Goal: Task Accomplishment & Management: Complete application form

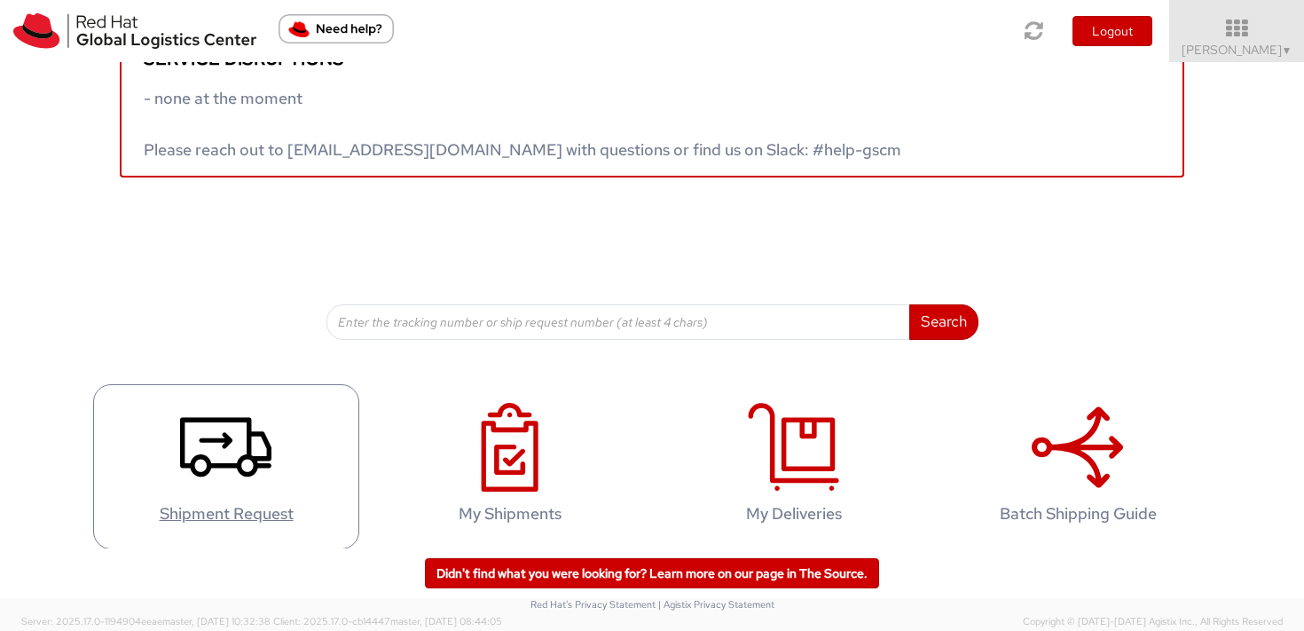
scroll to position [65, 0]
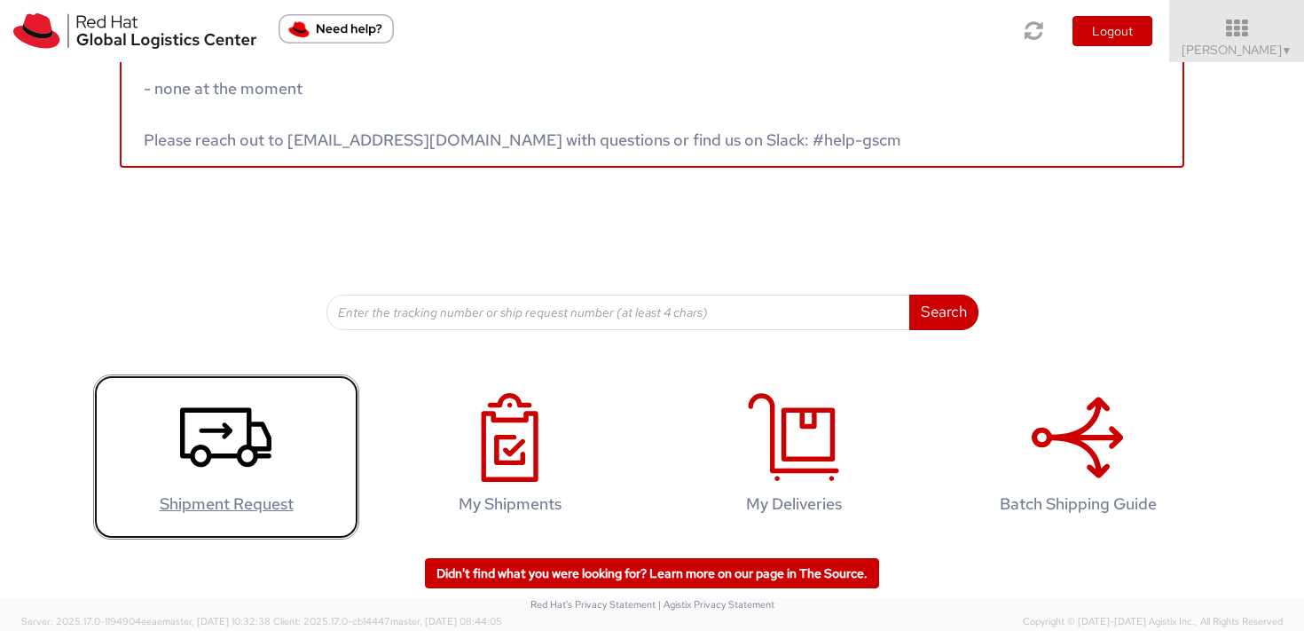
click at [218, 407] on use at bounding box center [225, 436] width 91 height 59
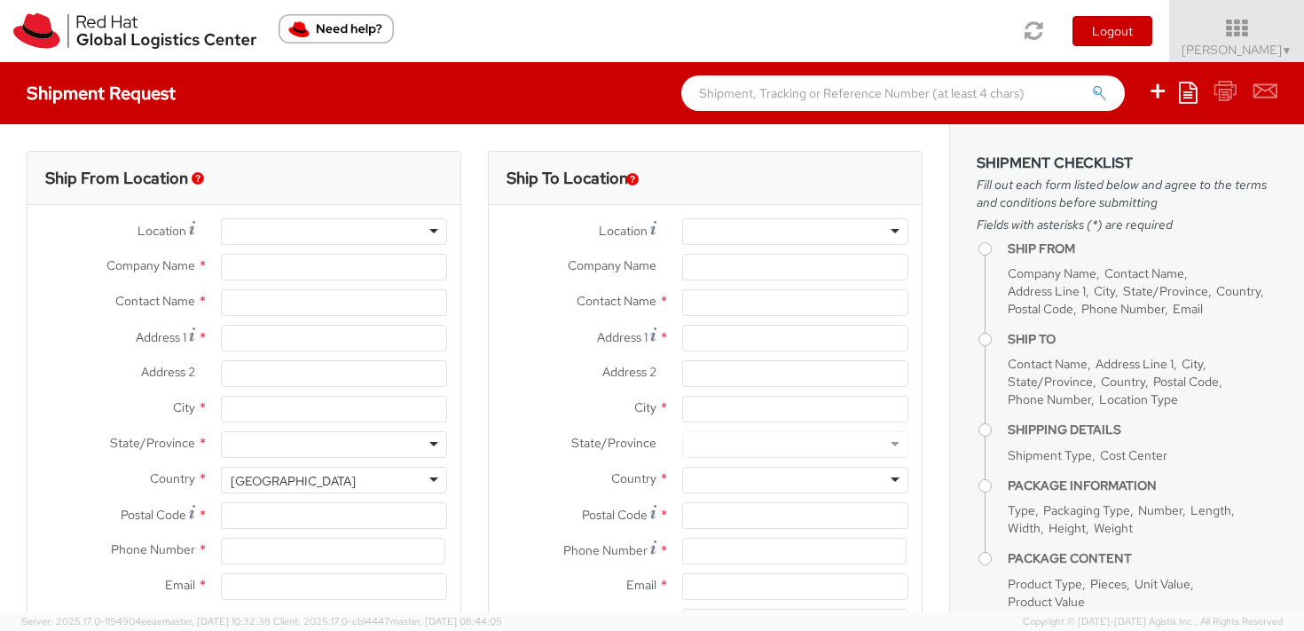
select select "809"
select select
type input "Red Hat Czech s.r.o."
type input "[PERSON_NAME]"
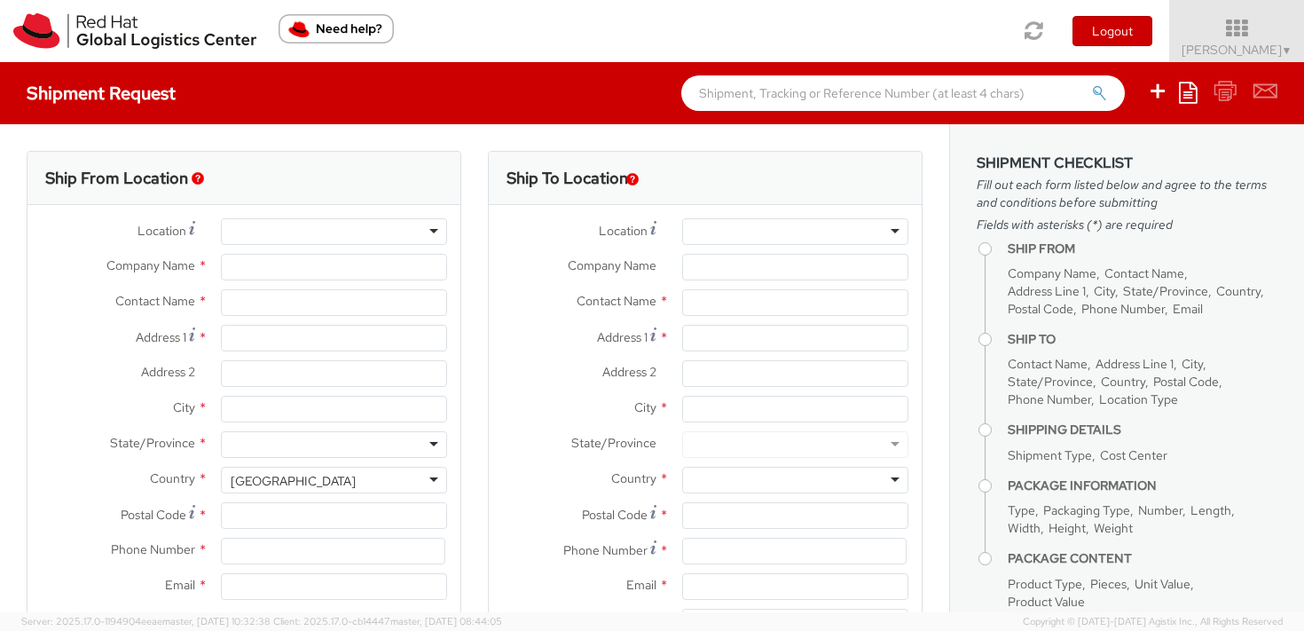
type input "Purkynova 647/111"
type input "[GEOGRAPHIC_DATA]"
type input "621 00"
type input "420 532 294 555"
type input "[EMAIL_ADDRESS][DOMAIN_NAME]"
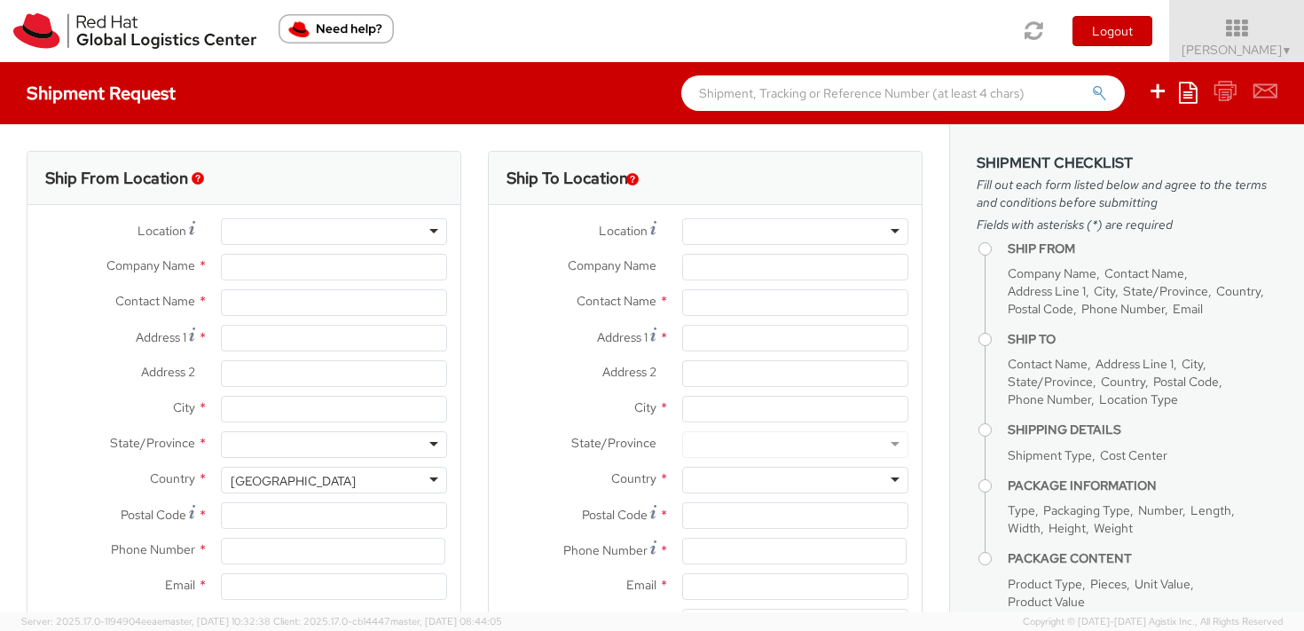
select select "CM"
select select "KGS"
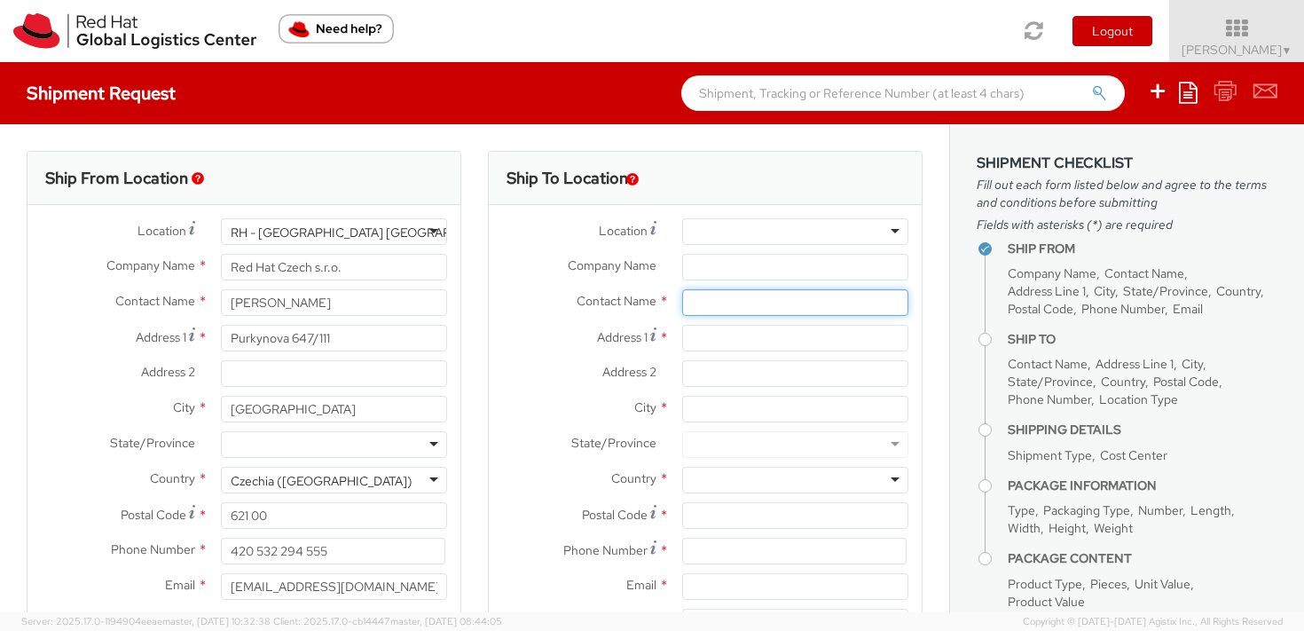
click at [696, 298] on input "text" at bounding box center [795, 302] width 226 height 27
type input "michal stokluska"
click at [738, 329] on div "Red Hat - ( Michal Stokluska )" at bounding box center [795, 336] width 224 height 27
type input "Red Hat"
type input "[PERSON_NAME]"
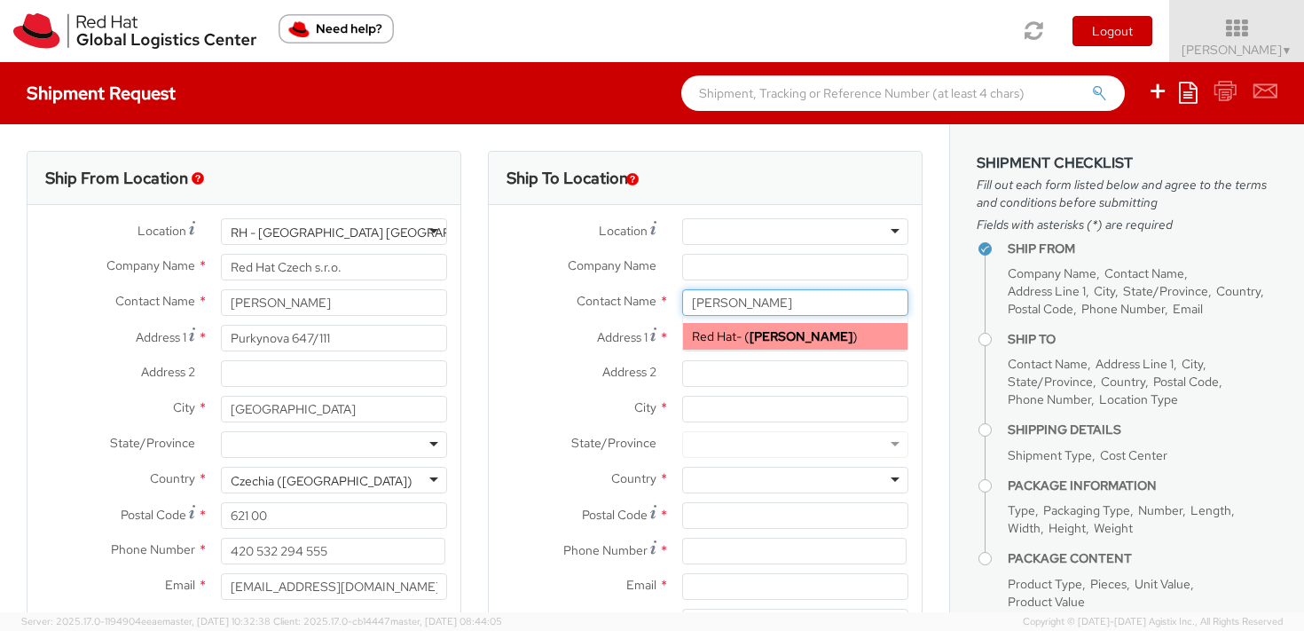
type input "35351500414"
type input "[EMAIL_ADDRESS][DOMAIN_NAME]"
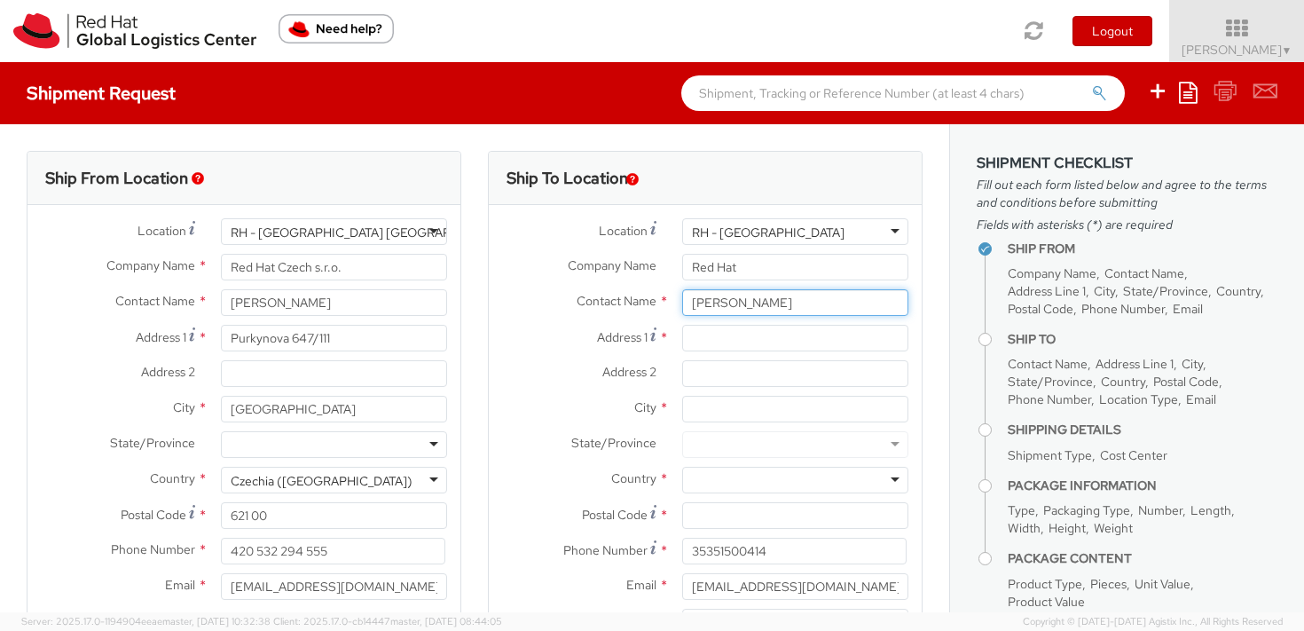
type input "[PERSON_NAME]"
click at [867, 228] on div "RH - [GEOGRAPHIC_DATA]" at bounding box center [795, 231] width 226 height 27
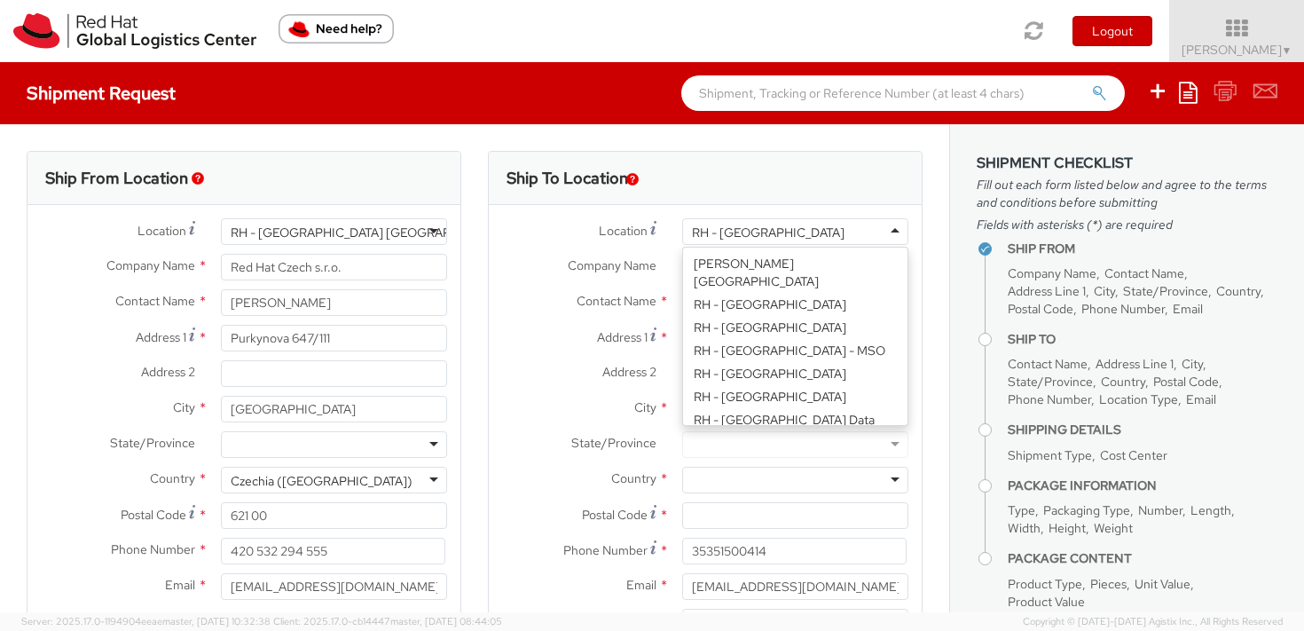
scroll to position [2532, 0]
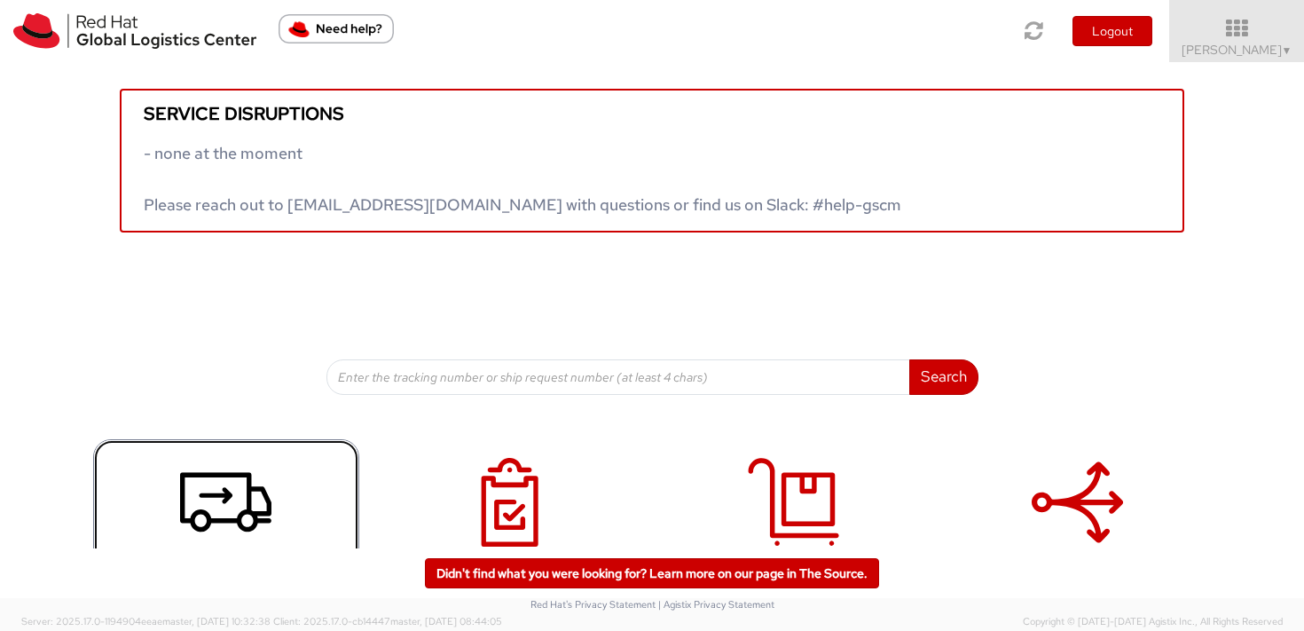
click at [197, 513] on use at bounding box center [225, 501] width 91 height 59
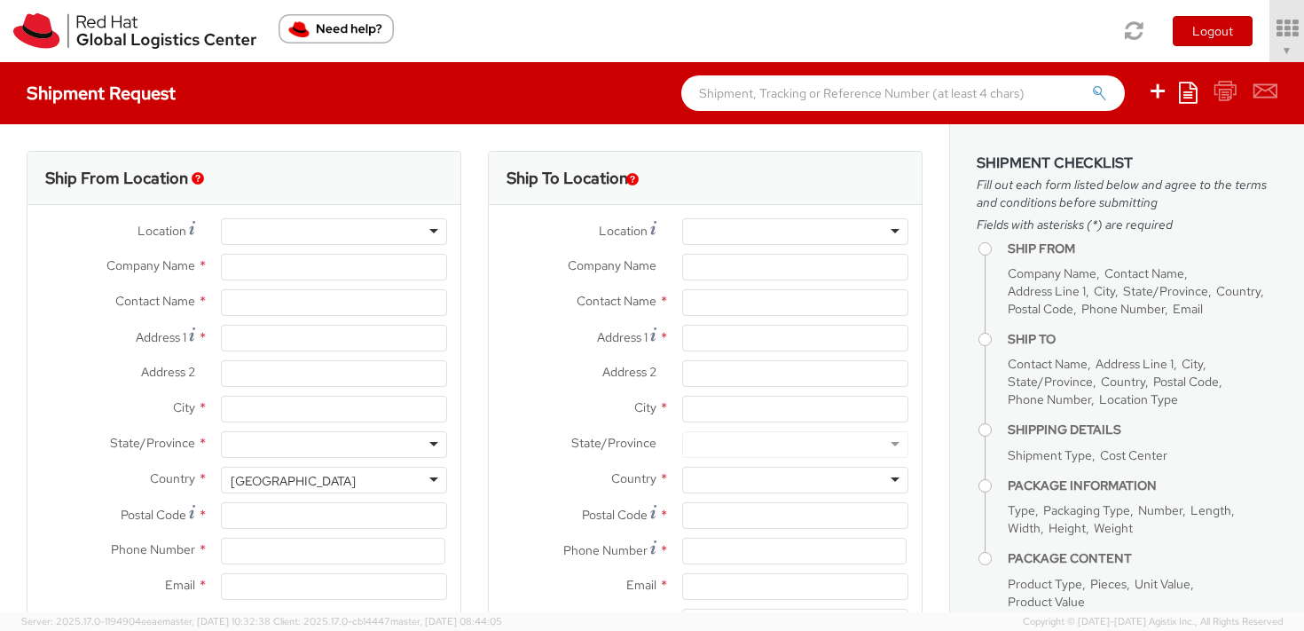
type input "Red Hat Czech s.r.o."
type input "[PERSON_NAME]"
type input "Purkynova 647/111"
type input "[GEOGRAPHIC_DATA]"
type input "621 00"
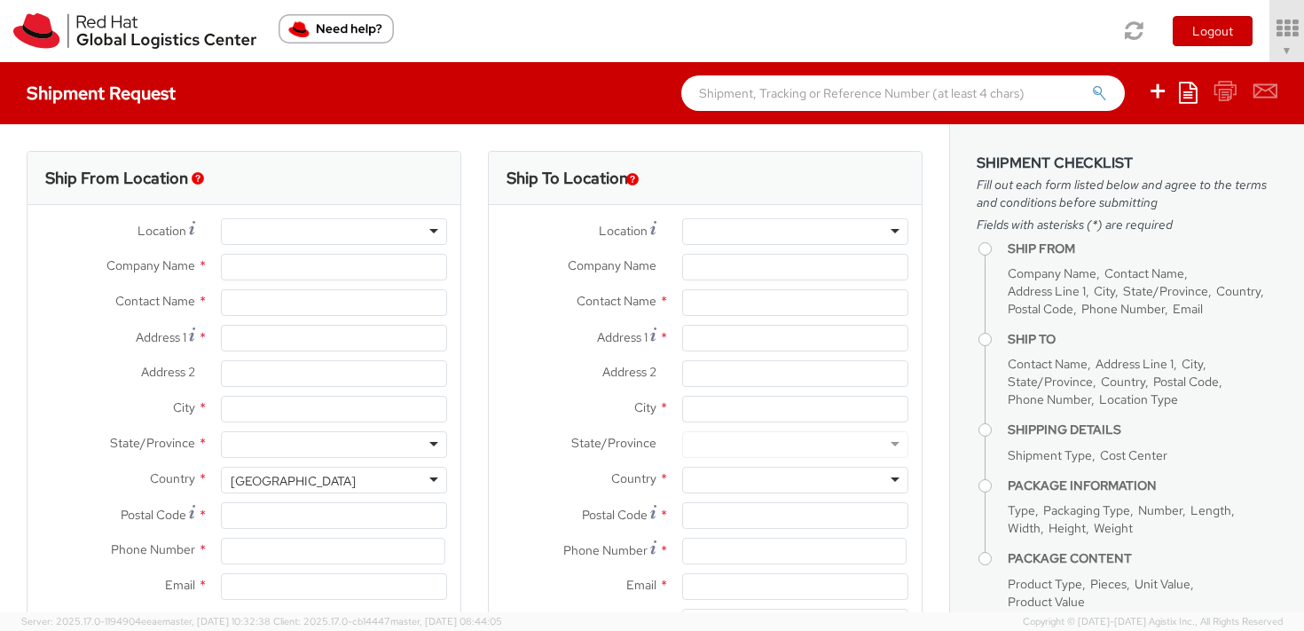
type input "420 532 294 555"
type input "[EMAIL_ADDRESS][DOMAIN_NAME]"
select select "CM"
select select "KGS"
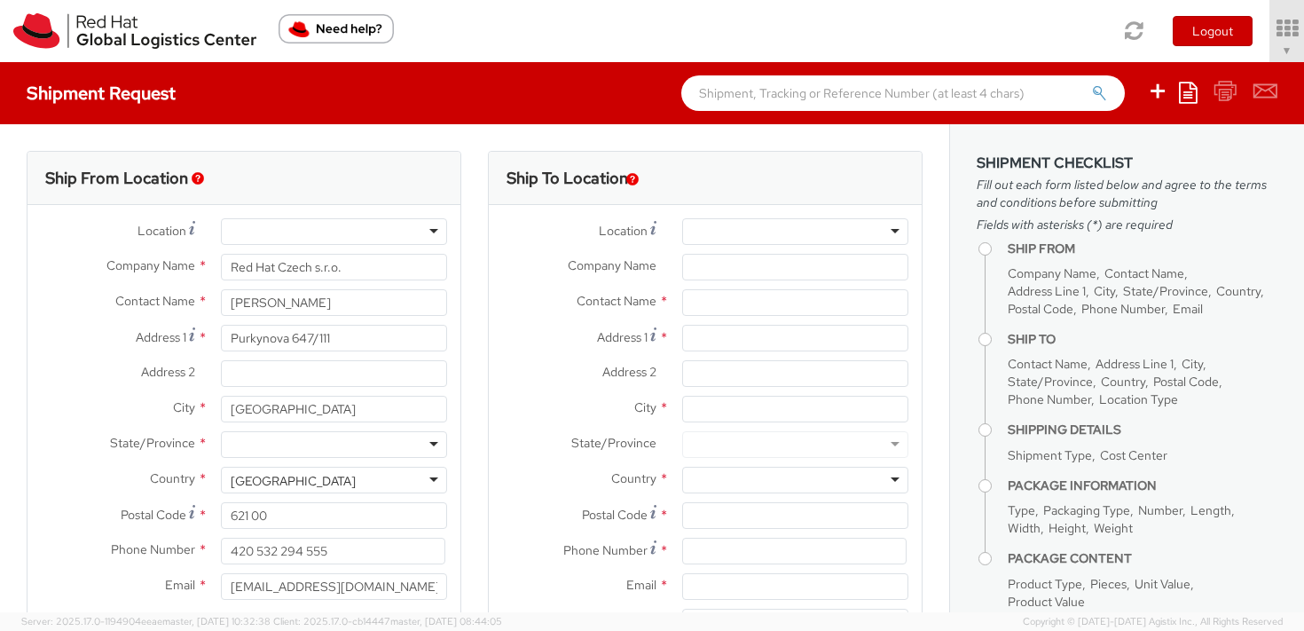
select select "809"
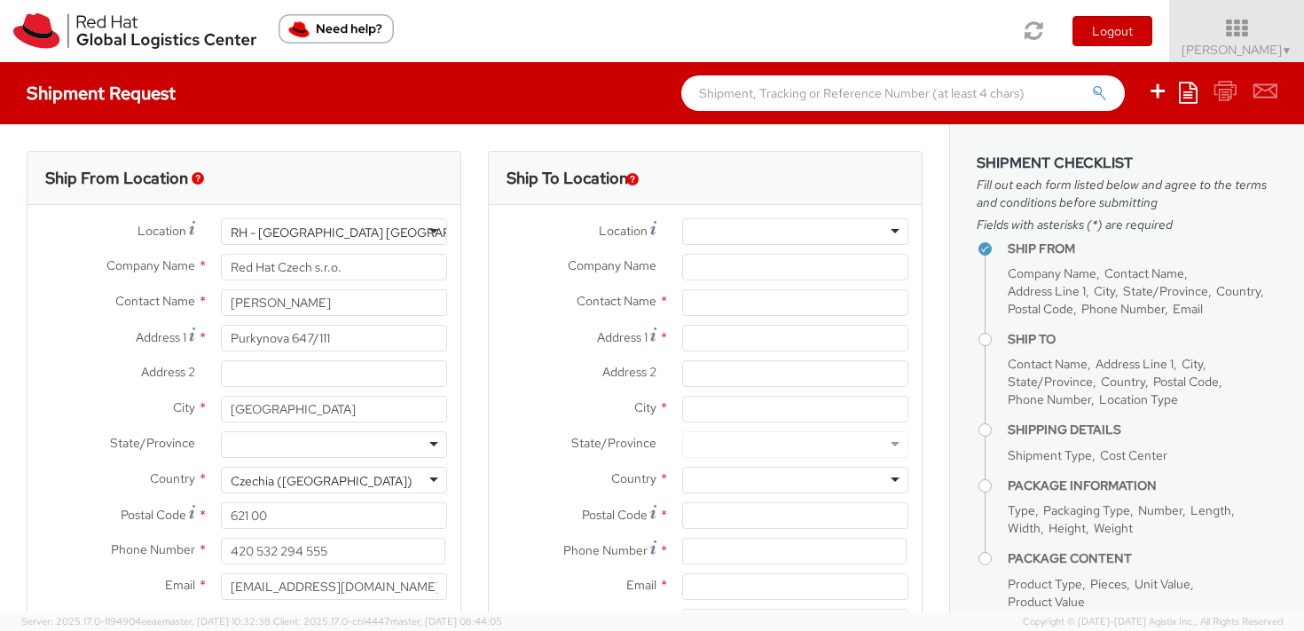
select select
click at [698, 310] on input "text" at bounding box center [795, 302] width 226 height 27
click at [736, 349] on input "Address 1 *" at bounding box center [795, 338] width 226 height 27
paste input "[STREET_ADDRESS] [GEOGRAPHIC_DATA]"
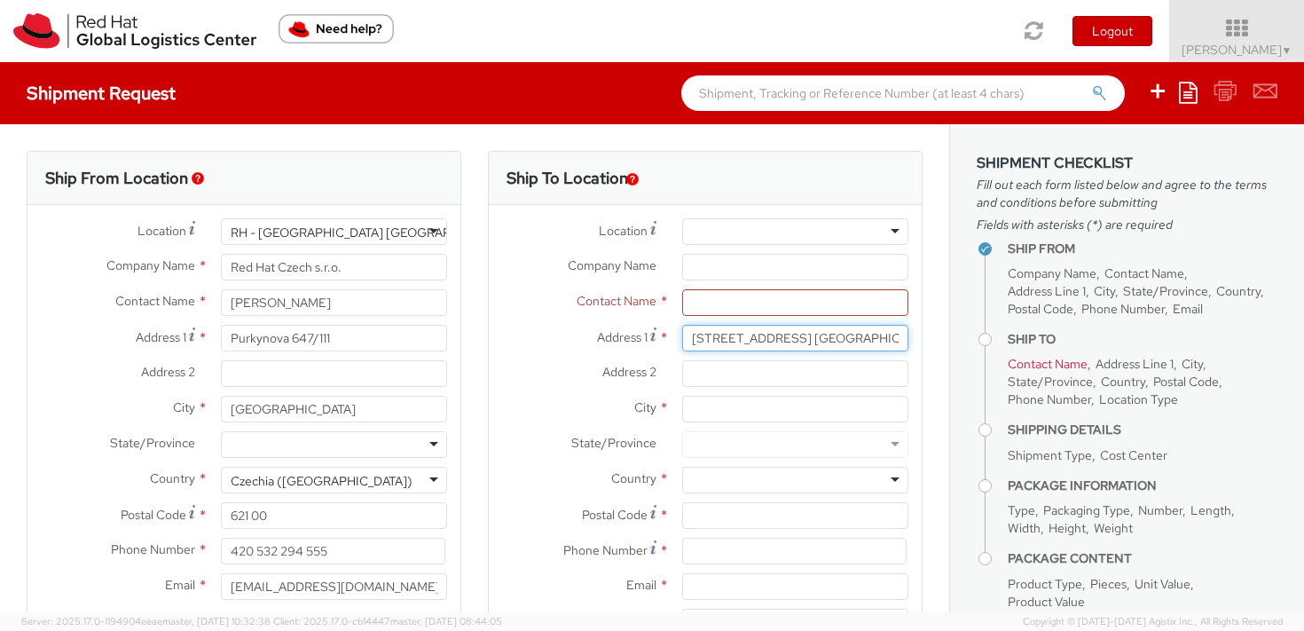
scroll to position [0, 96]
type input "[STREET_ADDRESS] [GEOGRAPHIC_DATA]"
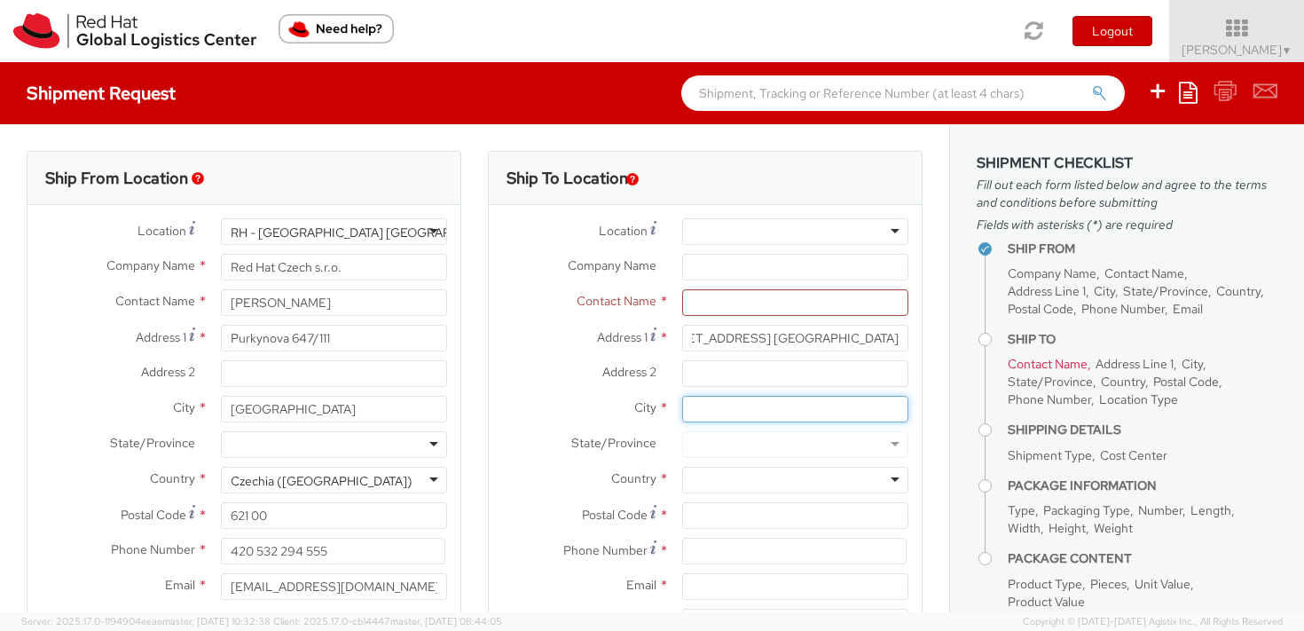
click at [710, 400] on input "City *" at bounding box center [795, 409] width 226 height 27
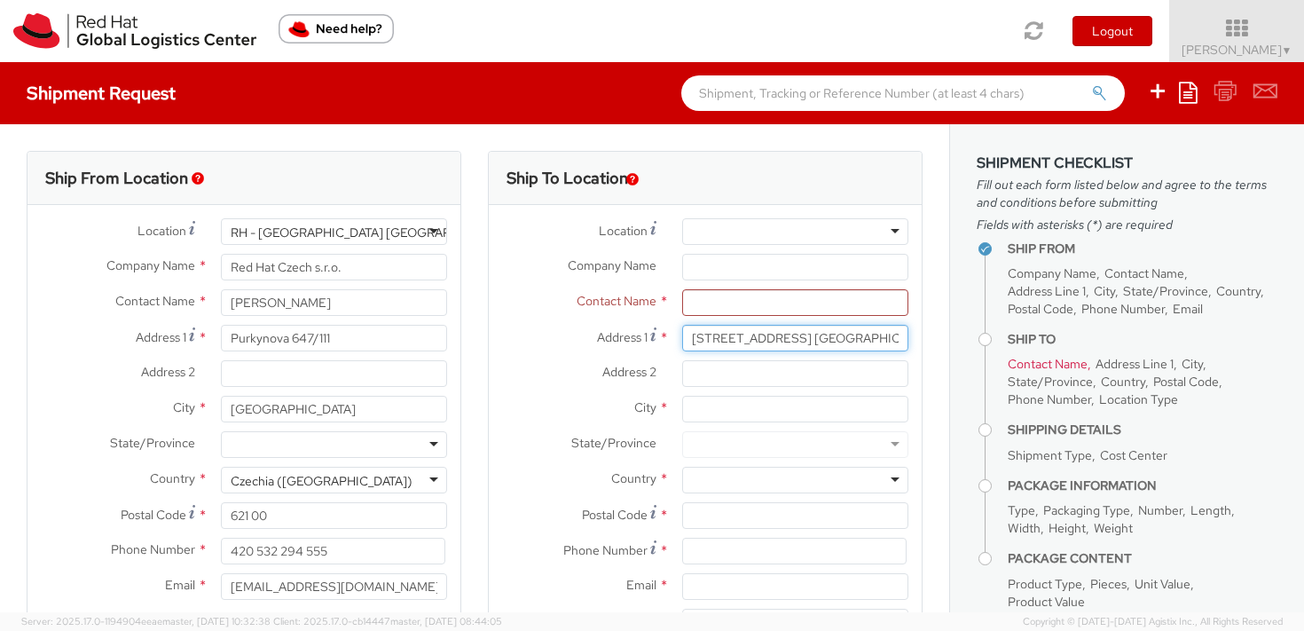
click at [836, 341] on input "[STREET_ADDRESS] [GEOGRAPHIC_DATA]" at bounding box center [795, 338] width 226 height 27
drag, startPoint x: 844, startPoint y: 340, endPoint x: 891, endPoint y: 334, distance: 48.2
click at [891, 334] on input "[STREET_ADDRESS] [GEOGRAPHIC_DATA]" at bounding box center [795, 338] width 226 height 27
click at [862, 342] on input "[STREET_ADDRESS] [GEOGRAPHIC_DATA]" at bounding box center [795, 338] width 226 height 27
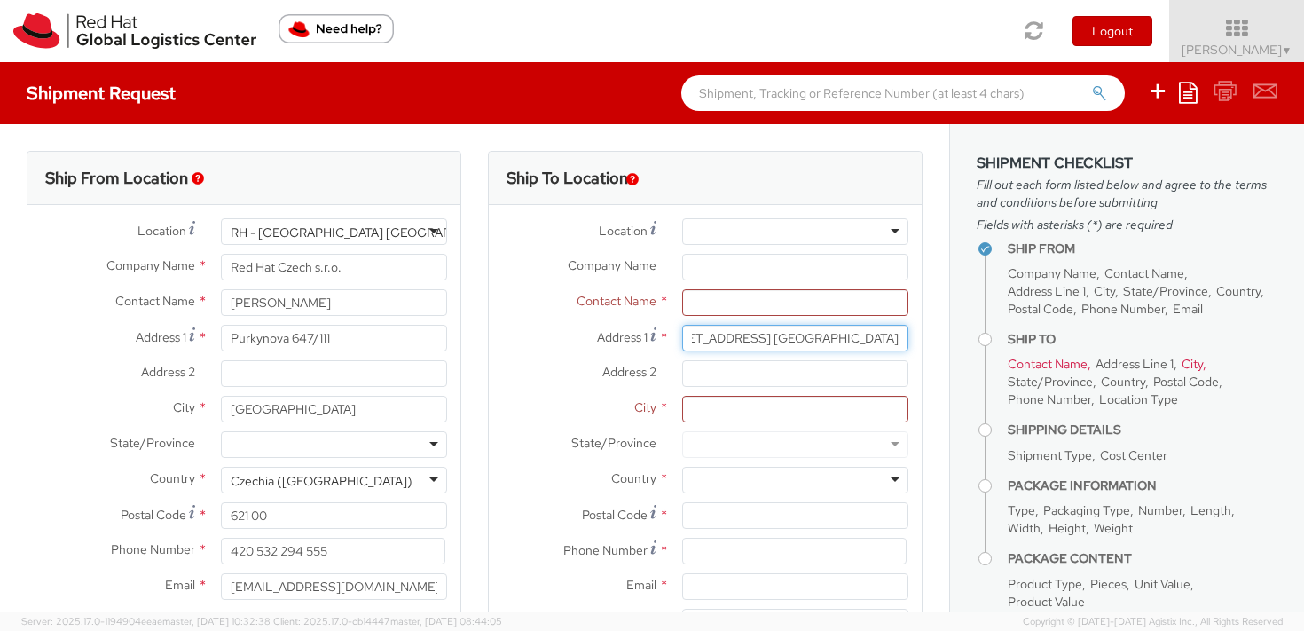
click at [878, 343] on input "[STREET_ADDRESS] [GEOGRAPHIC_DATA]" at bounding box center [795, 338] width 226 height 27
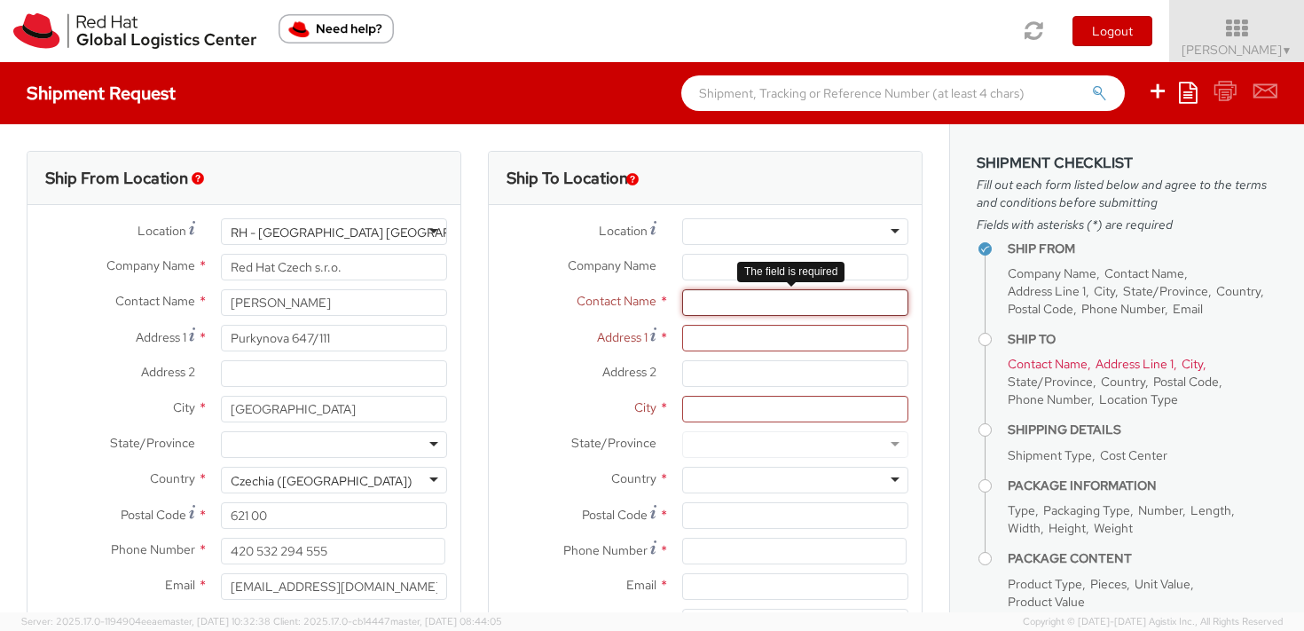
click at [687, 304] on input "text" at bounding box center [795, 302] width 226 height 27
click at [689, 304] on input "text" at bounding box center [795, 302] width 226 height 27
paste input "[PERSON_NAME]"
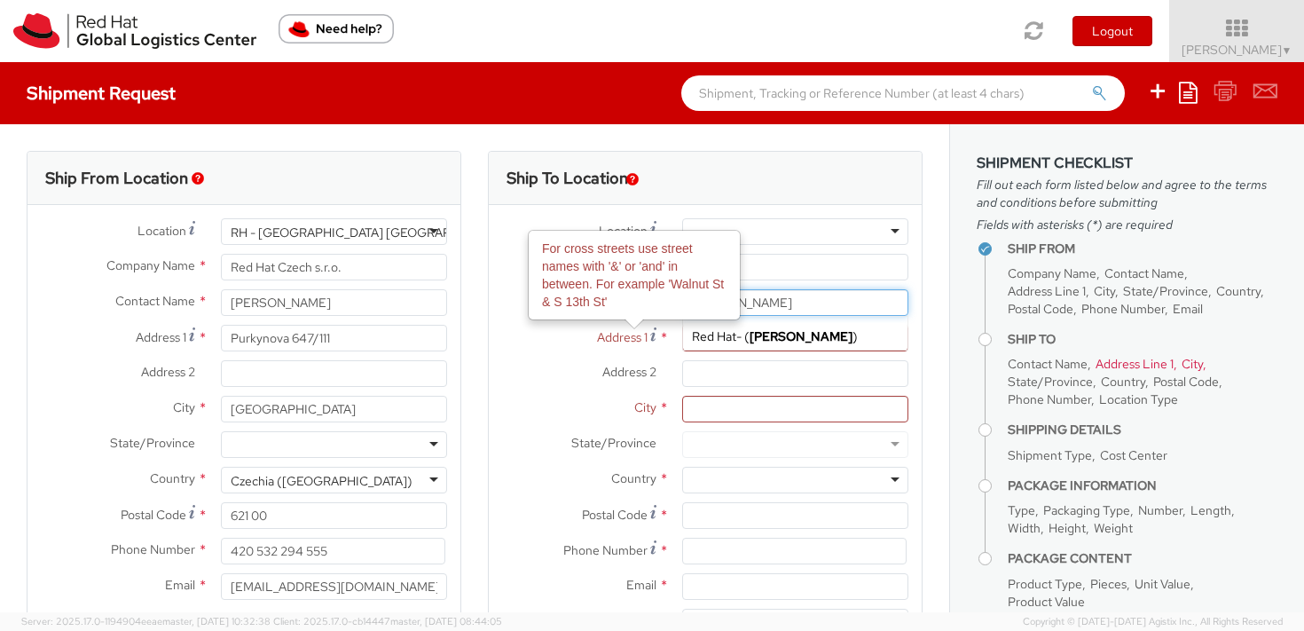
type input "[PERSON_NAME]"
click at [513, 361] on label "Address 2 *" at bounding box center [579, 371] width 180 height 23
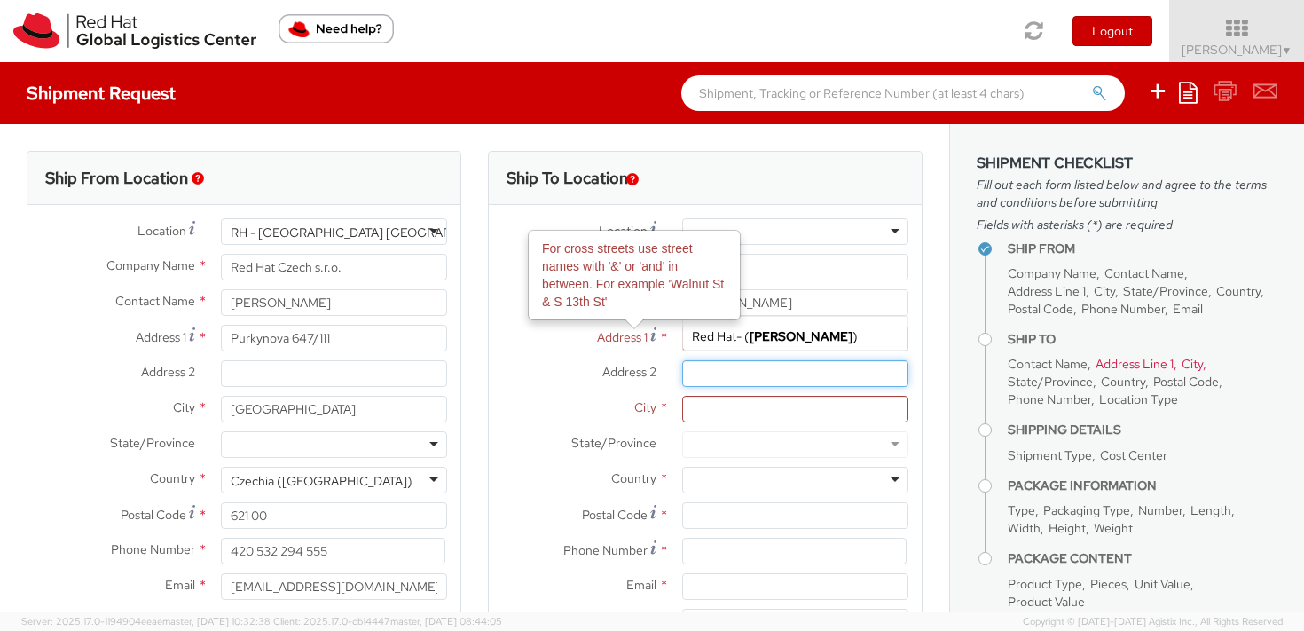
click at [682, 361] on input "Address 2 *" at bounding box center [795, 373] width 226 height 27
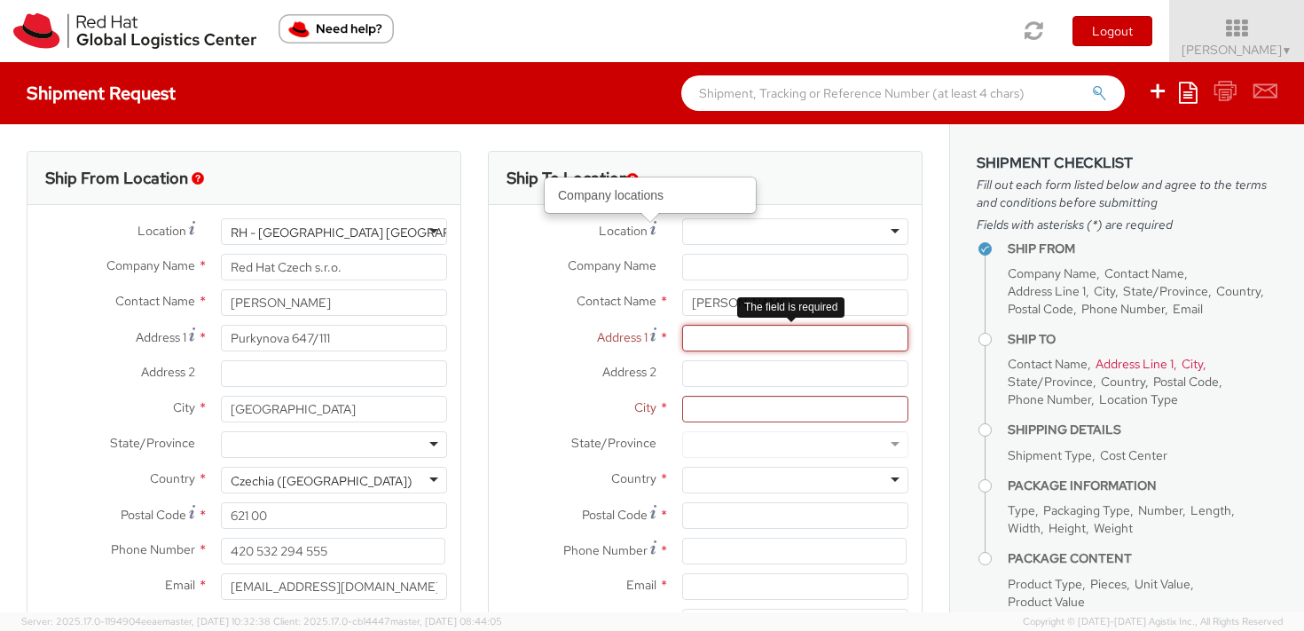
click at [724, 339] on input "Address 1 *" at bounding box center [795, 338] width 226 height 27
paste input "[STREET_ADDRESS]/"
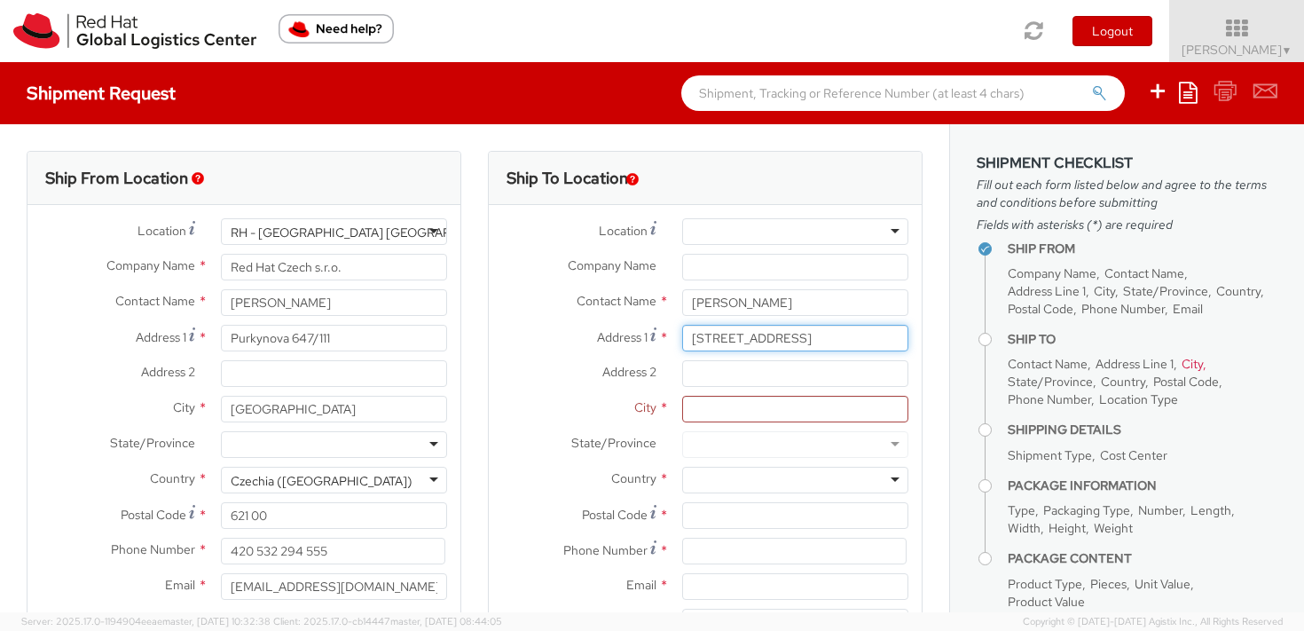
type input "[STREET_ADDRESS]"
click at [733, 406] on input "City *" at bounding box center [795, 409] width 226 height 27
paste input "Zgorzelec"
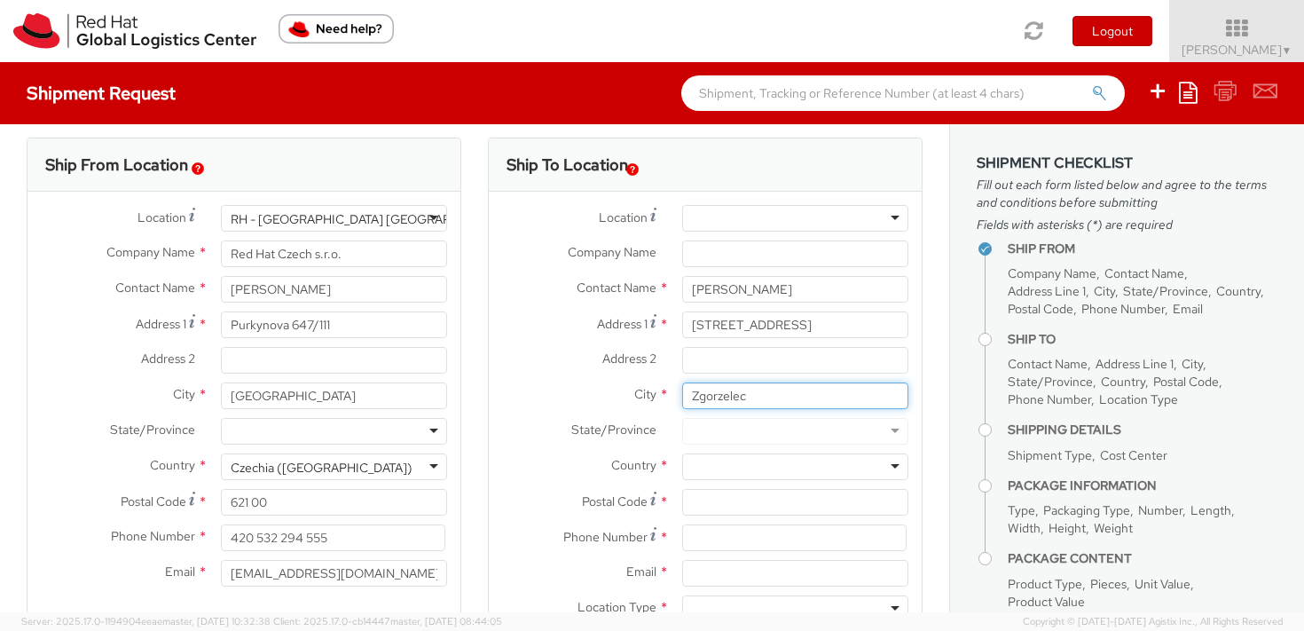
scroll to position [59, 0]
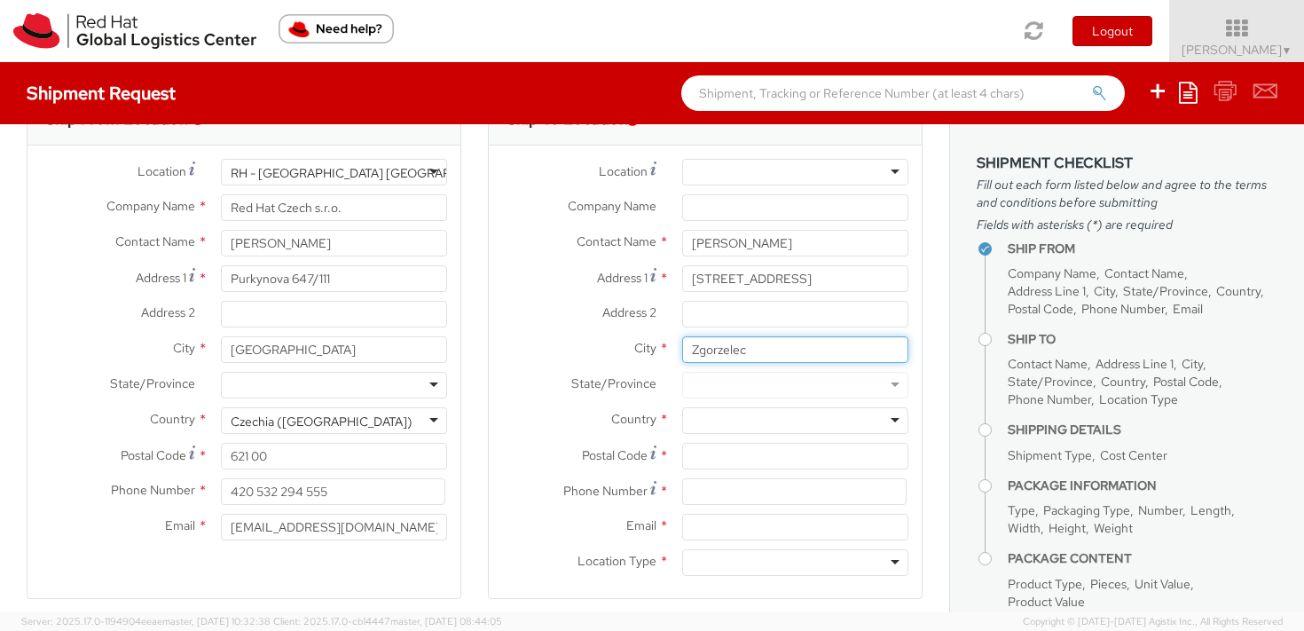
type input "Zgorzelec"
click at [701, 418] on div at bounding box center [795, 420] width 226 height 27
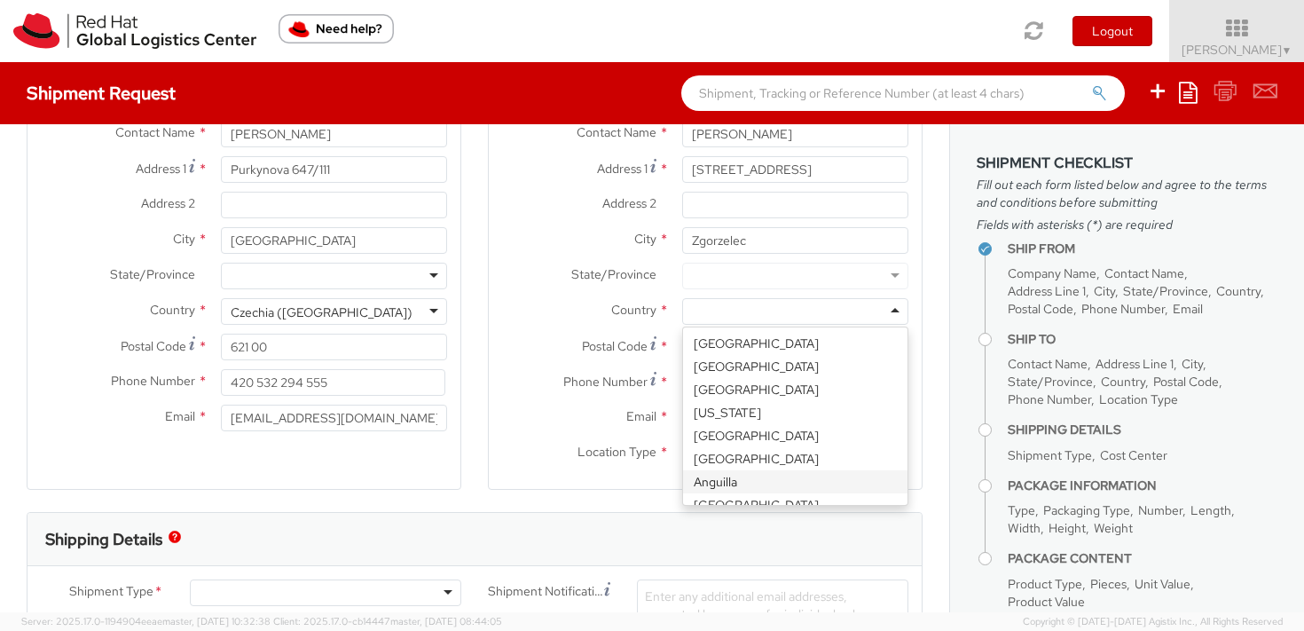
scroll to position [169, 0]
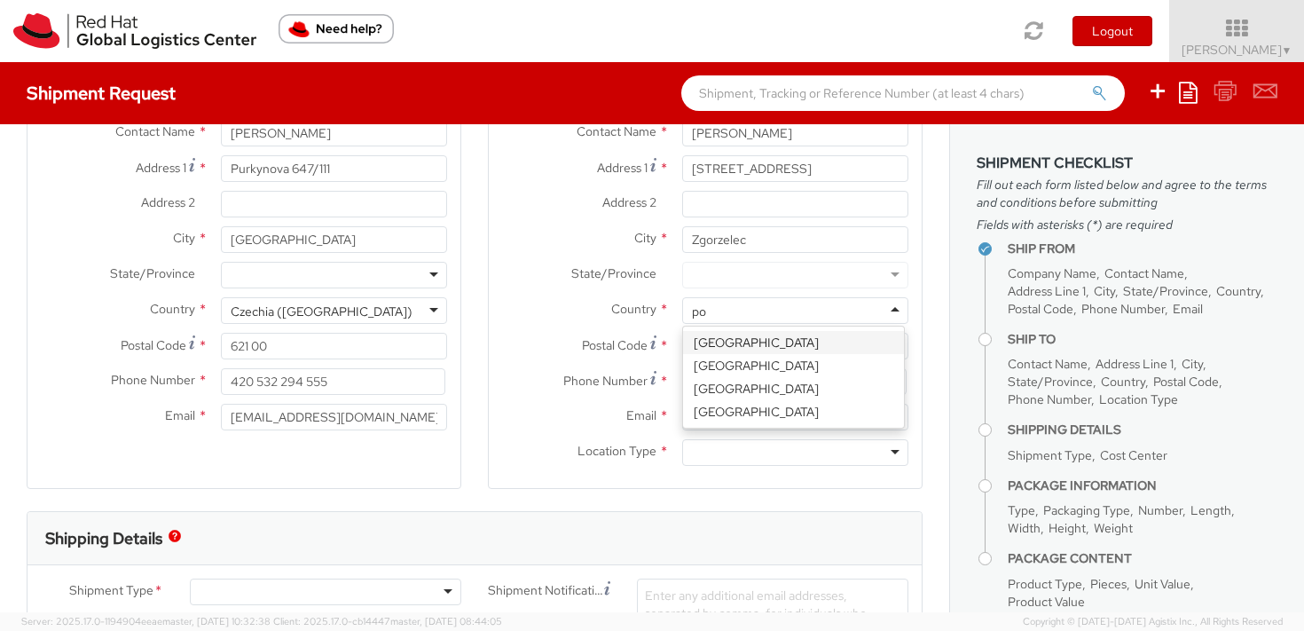
type input "pol"
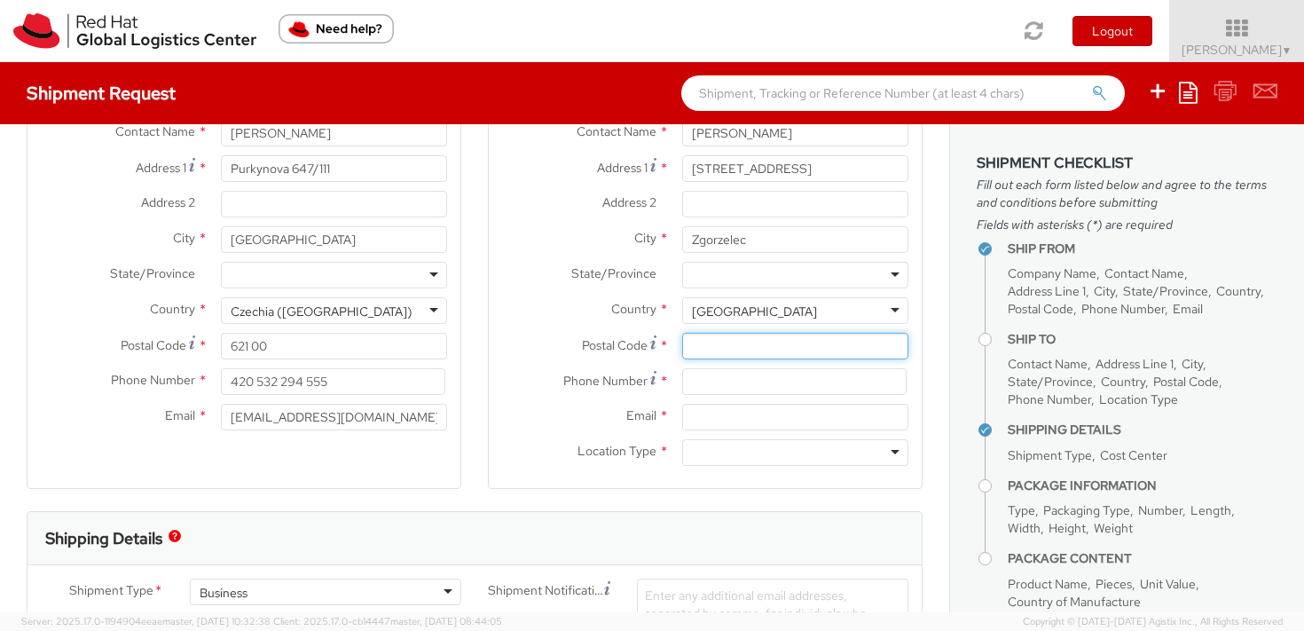
click at [717, 346] on input "Postal Code *" at bounding box center [795, 346] width 226 height 27
paste input "59-900"
type input "59-900"
click at [689, 383] on input at bounding box center [794, 381] width 224 height 27
paste input "[PHONE_NUMBER]"
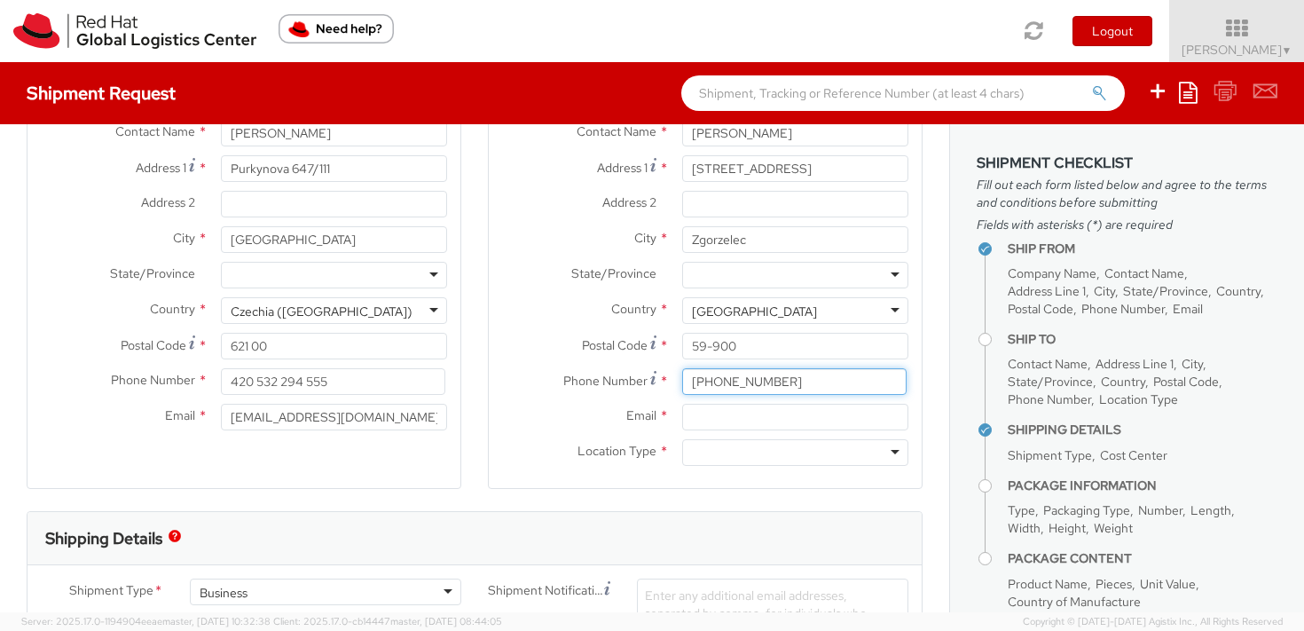
type input "[PHONE_NUMBER]"
click at [693, 410] on input "Email *" at bounding box center [795, 417] width 226 height 27
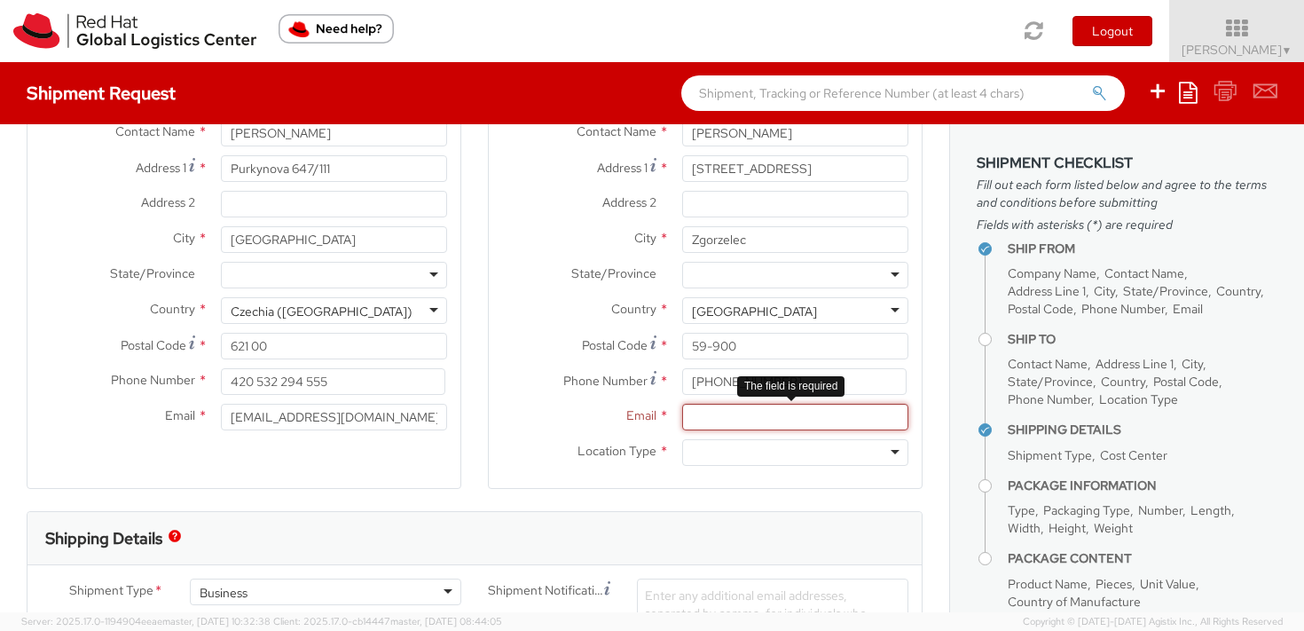
paste input "[EMAIL_ADDRESS][DOMAIN_NAME]"
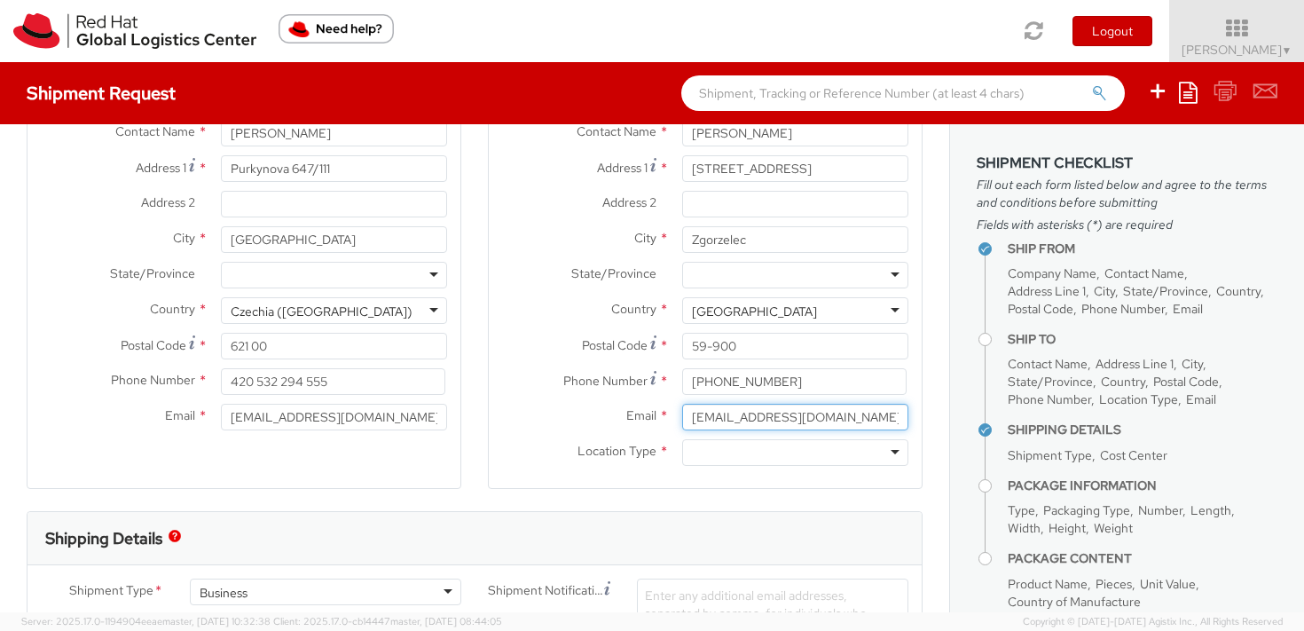
type input "[EMAIL_ADDRESS][DOMAIN_NAME]"
click at [736, 448] on div at bounding box center [795, 452] width 226 height 27
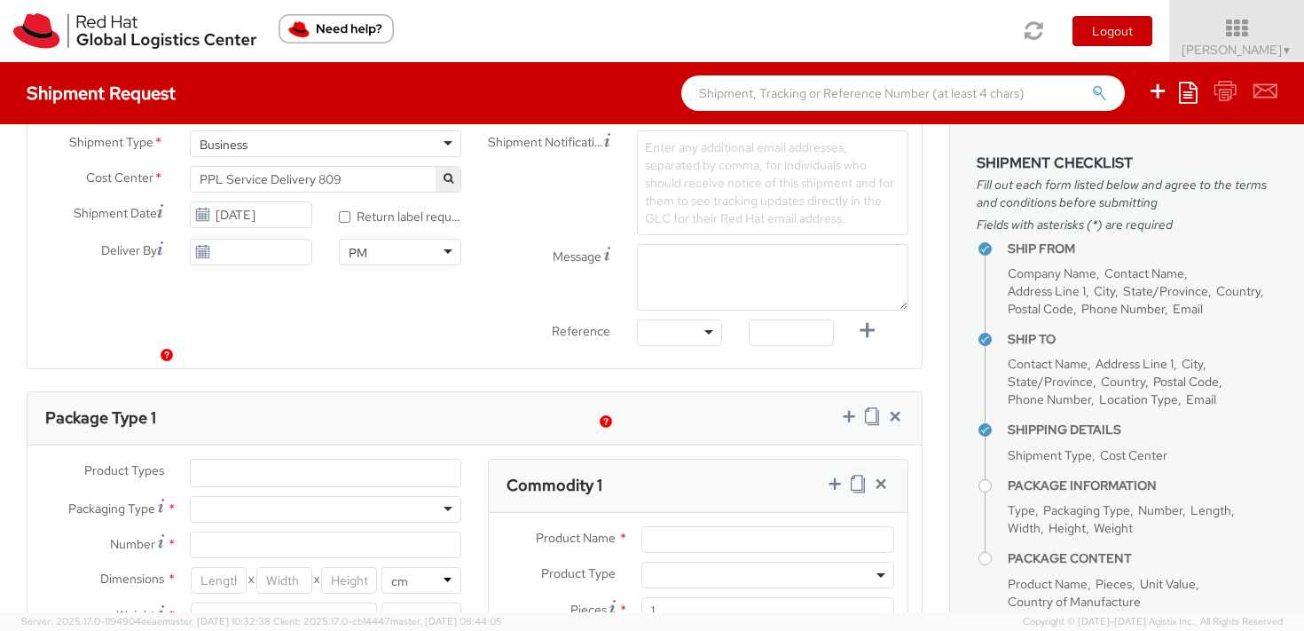
scroll to position [690, 0]
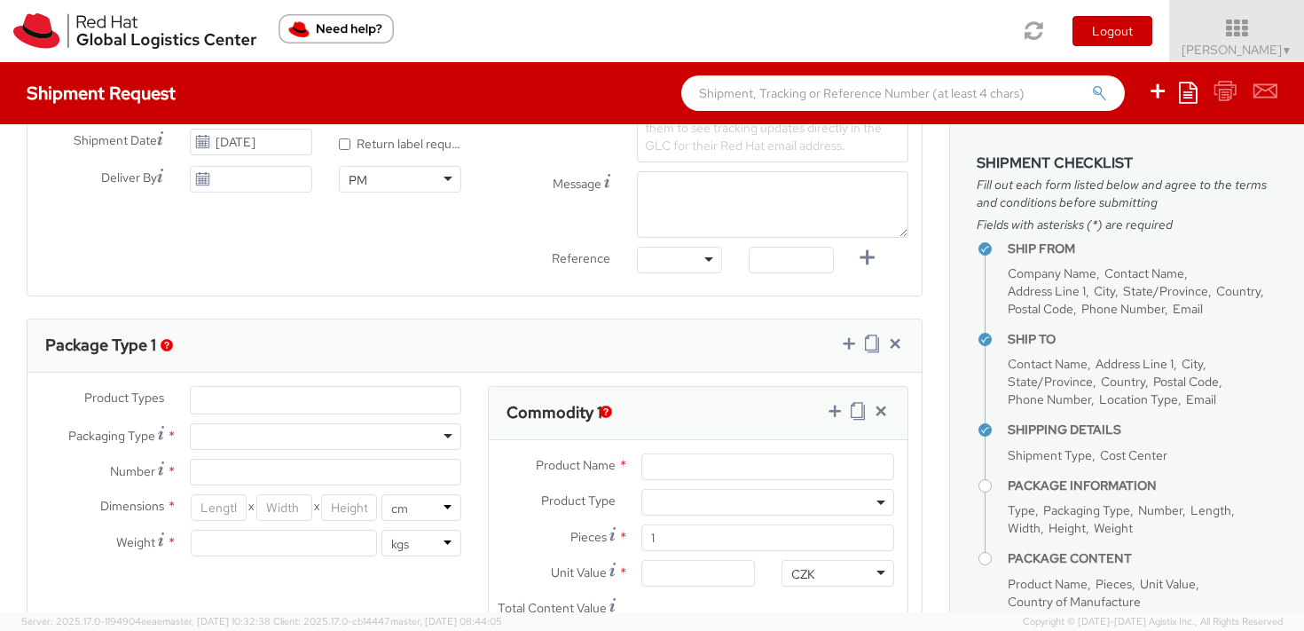
click at [228, 440] on div at bounding box center [325, 436] width 271 height 27
type input "1"
type input "24.13"
type input "31.75"
type input "0.64"
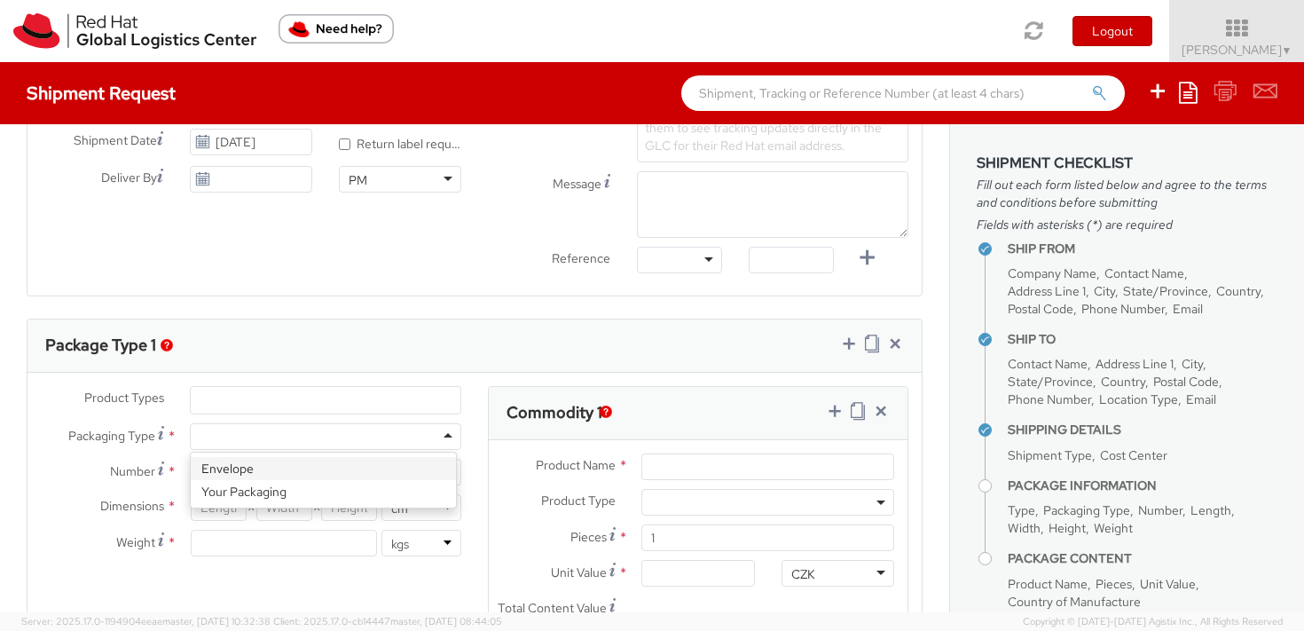
type input "0.5"
click at [238, 397] on ul at bounding box center [326, 400] width 270 height 27
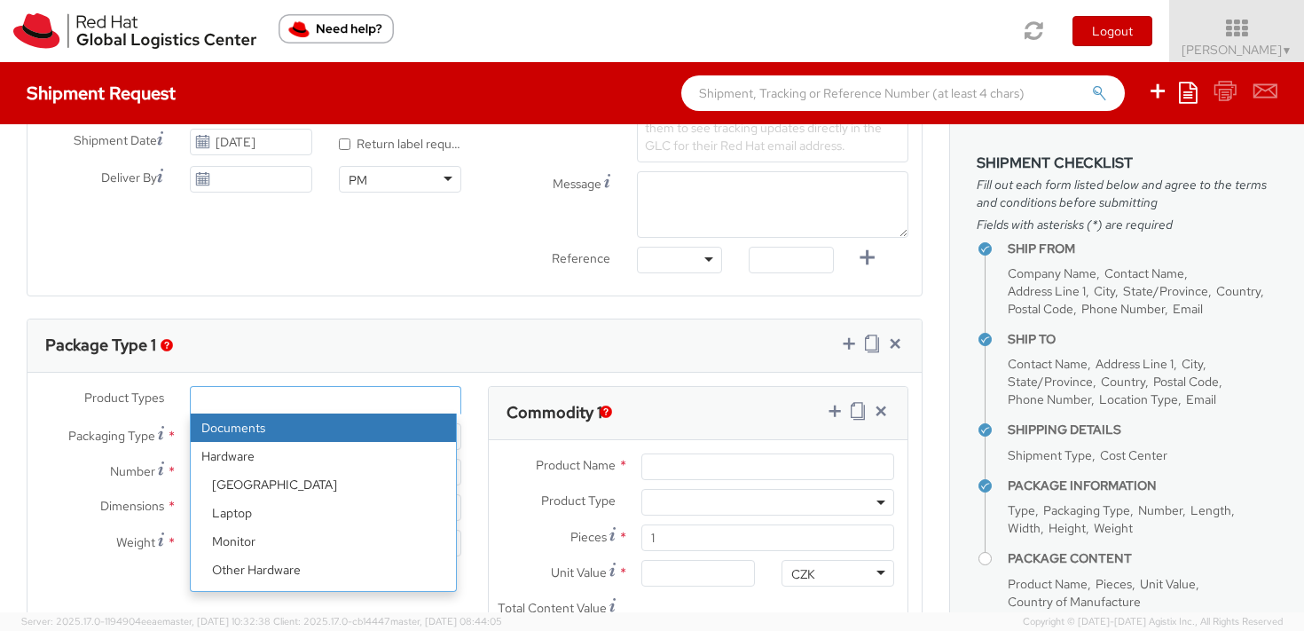
select select "DOCUMENT"
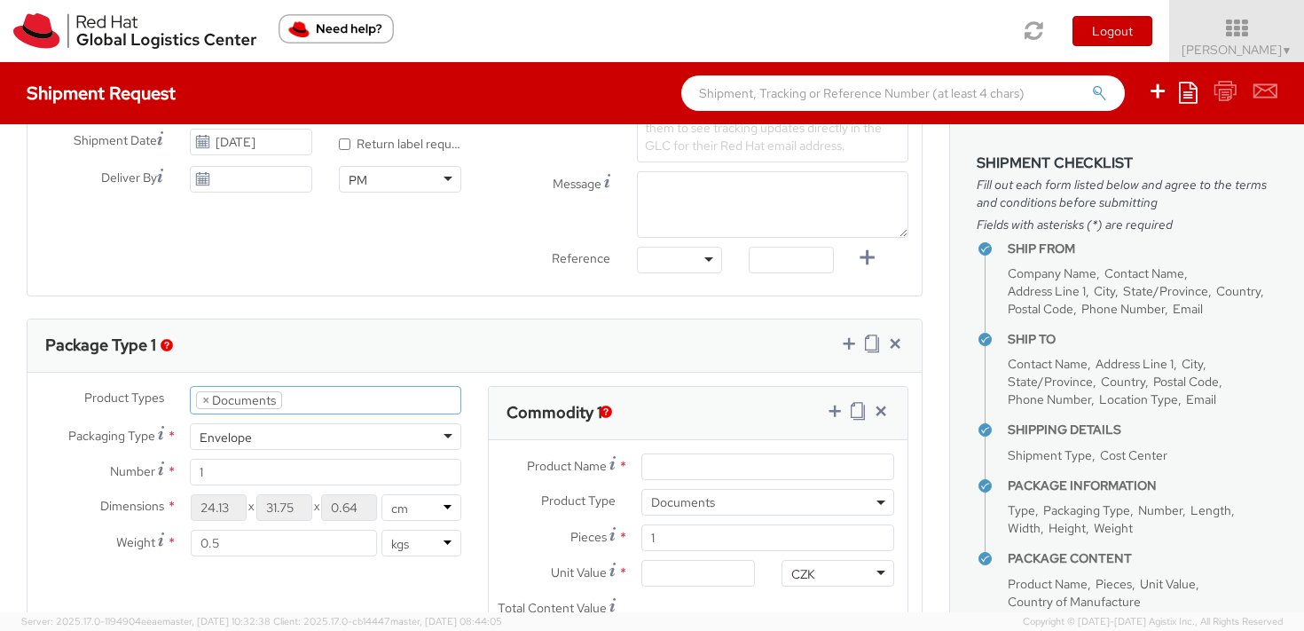
type input "Documents"
select select "DOCUMENT"
type input "1.00"
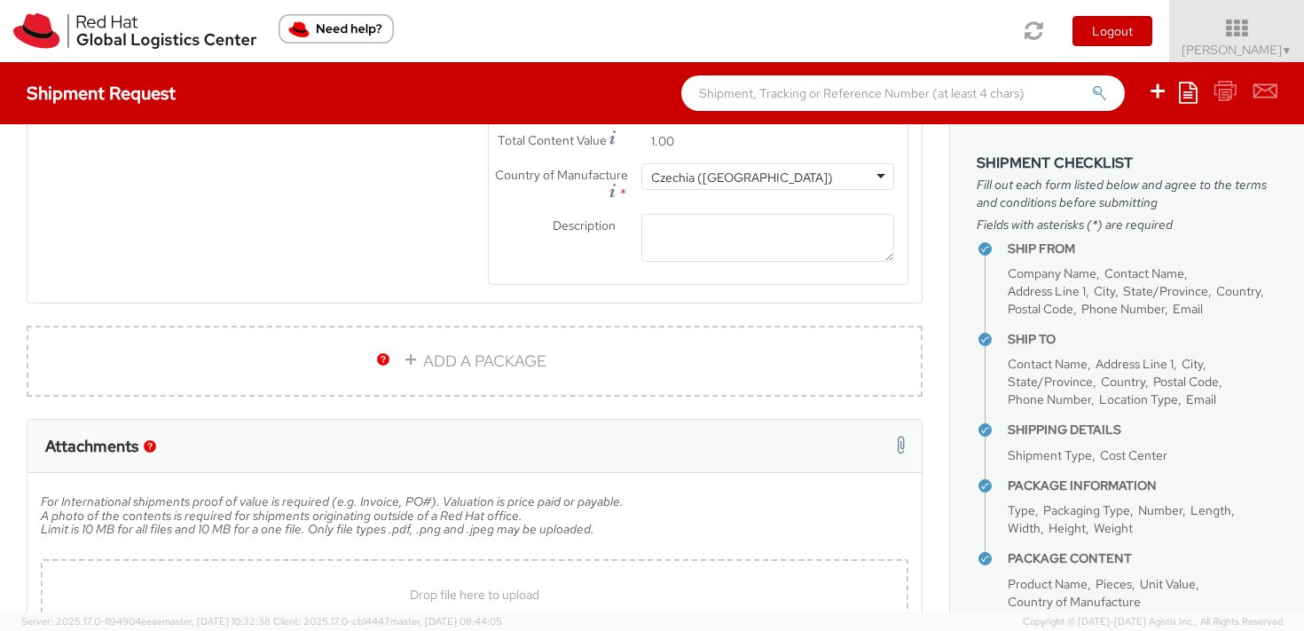
scroll to position [1282, 0]
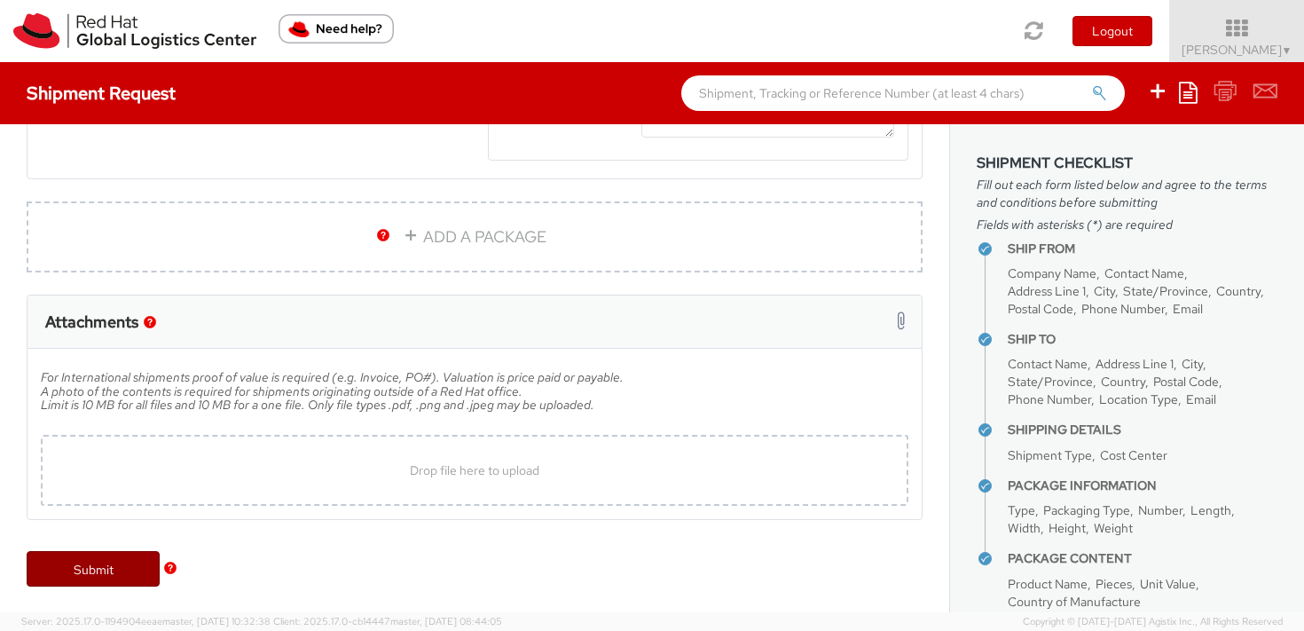
click at [67, 571] on link "Submit" at bounding box center [93, 568] width 133 height 35
type input "[PERSON_NAME]"
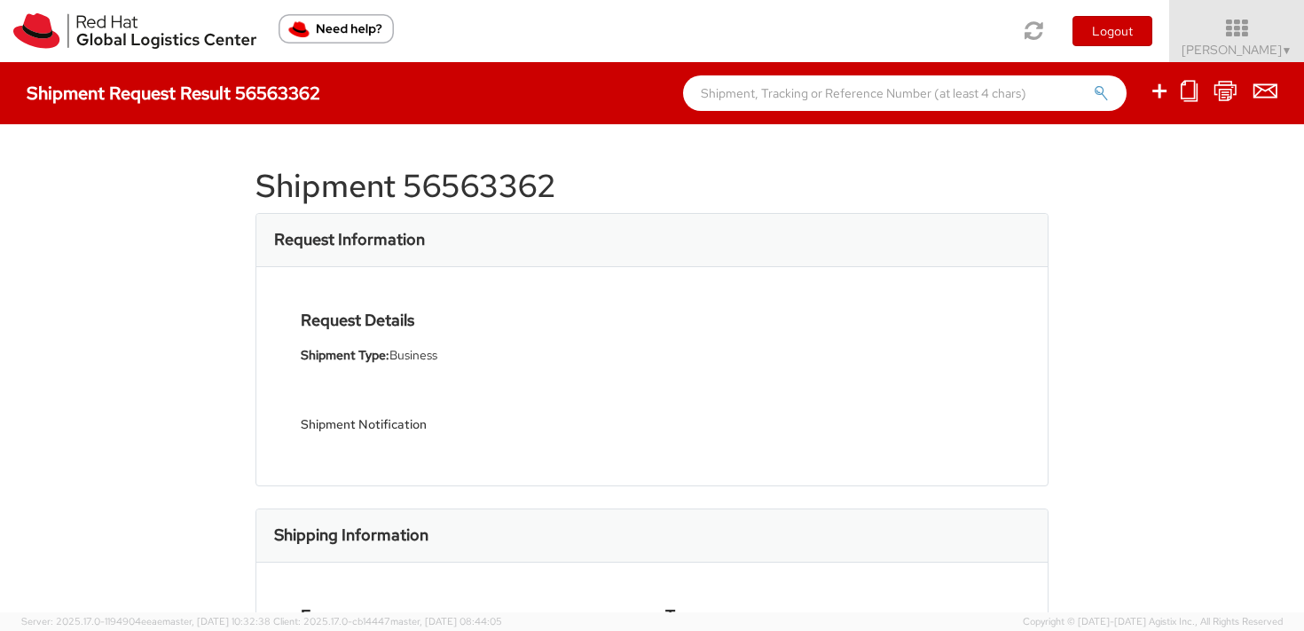
click at [478, 189] on h1 "Shipment 56563362" at bounding box center [651, 186] width 793 height 35
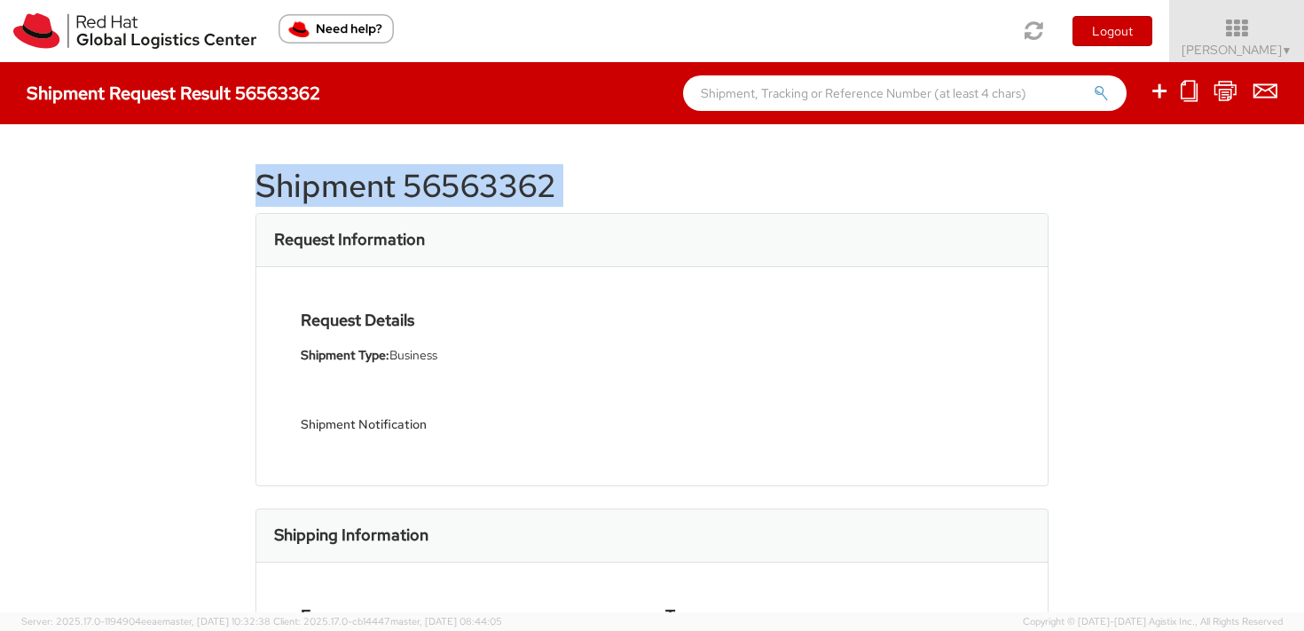
click at [478, 189] on h1 "Shipment 56563362" at bounding box center [651, 186] width 793 height 35
copy div "Shipment 56563362"
click at [1124, 230] on div "Shipment 56563362 Request Information Request Details Shipment Type: Business S…" at bounding box center [652, 368] width 1304 height 488
